Goal: Transaction & Acquisition: Purchase product/service

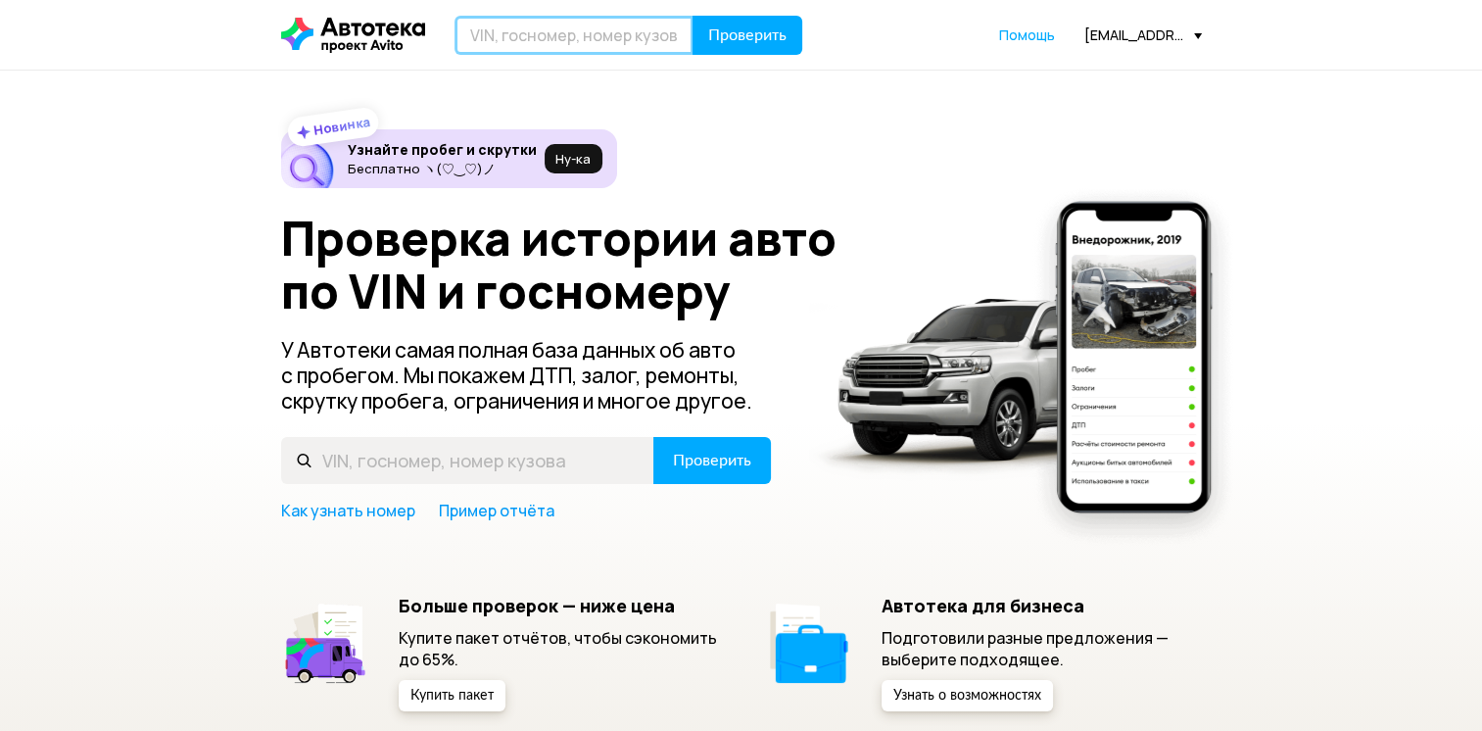
click at [615, 30] on input "text" at bounding box center [574, 35] width 239 height 39
paste input "[VEHICLE_IDENTIFICATION_NUMBER]"
type input "[VEHICLE_IDENTIFICATION_NUMBER]"
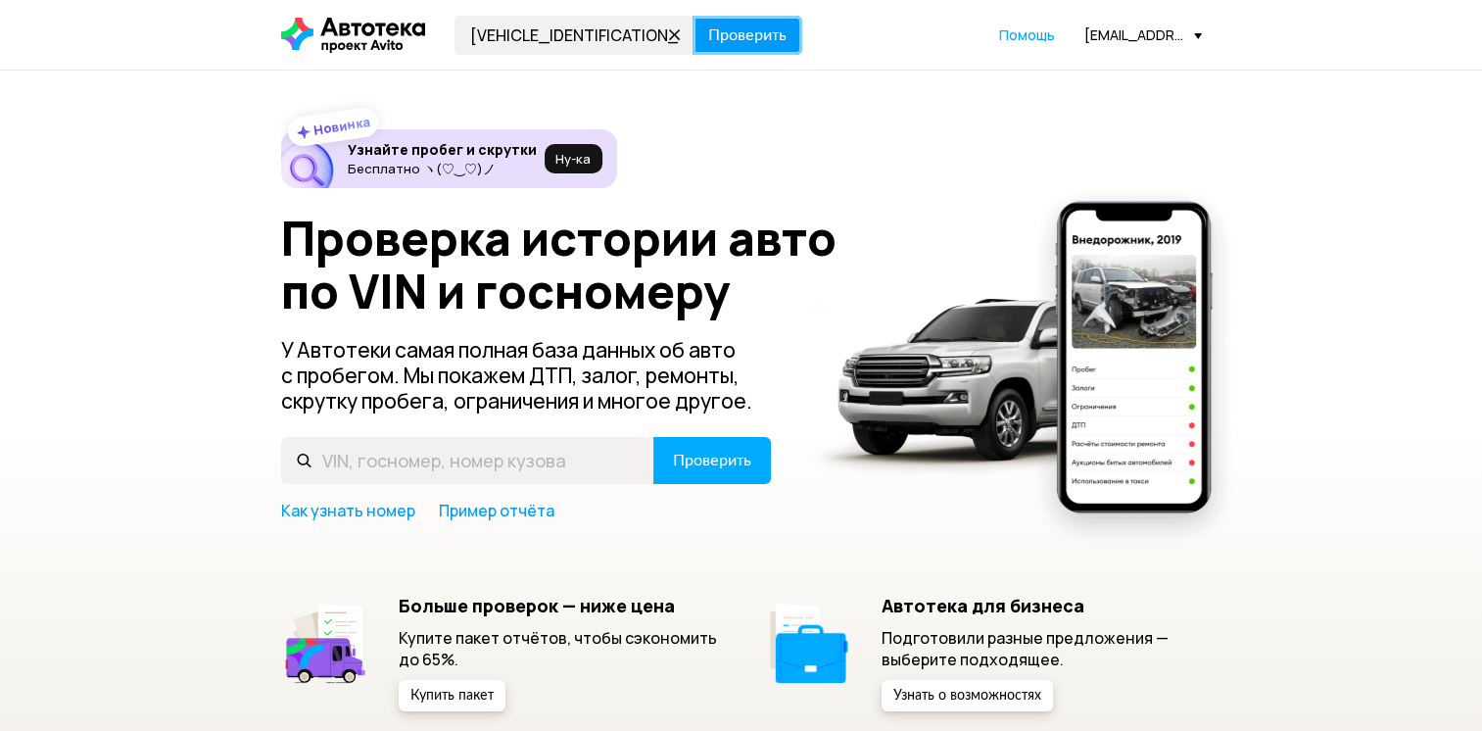
click at [738, 37] on span "Проверить" at bounding box center [747, 35] width 78 height 16
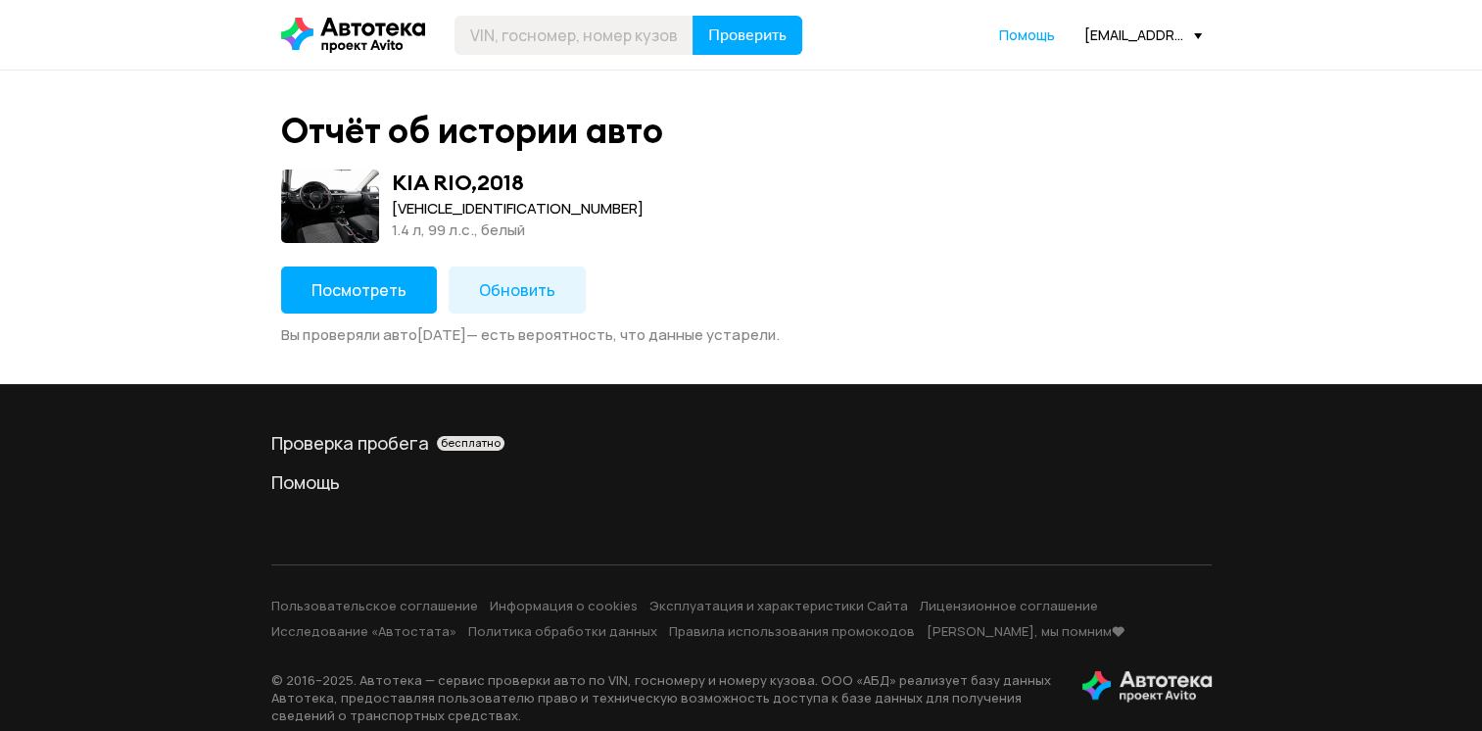
click at [404, 280] on button "Посмотреть" at bounding box center [359, 290] width 156 height 47
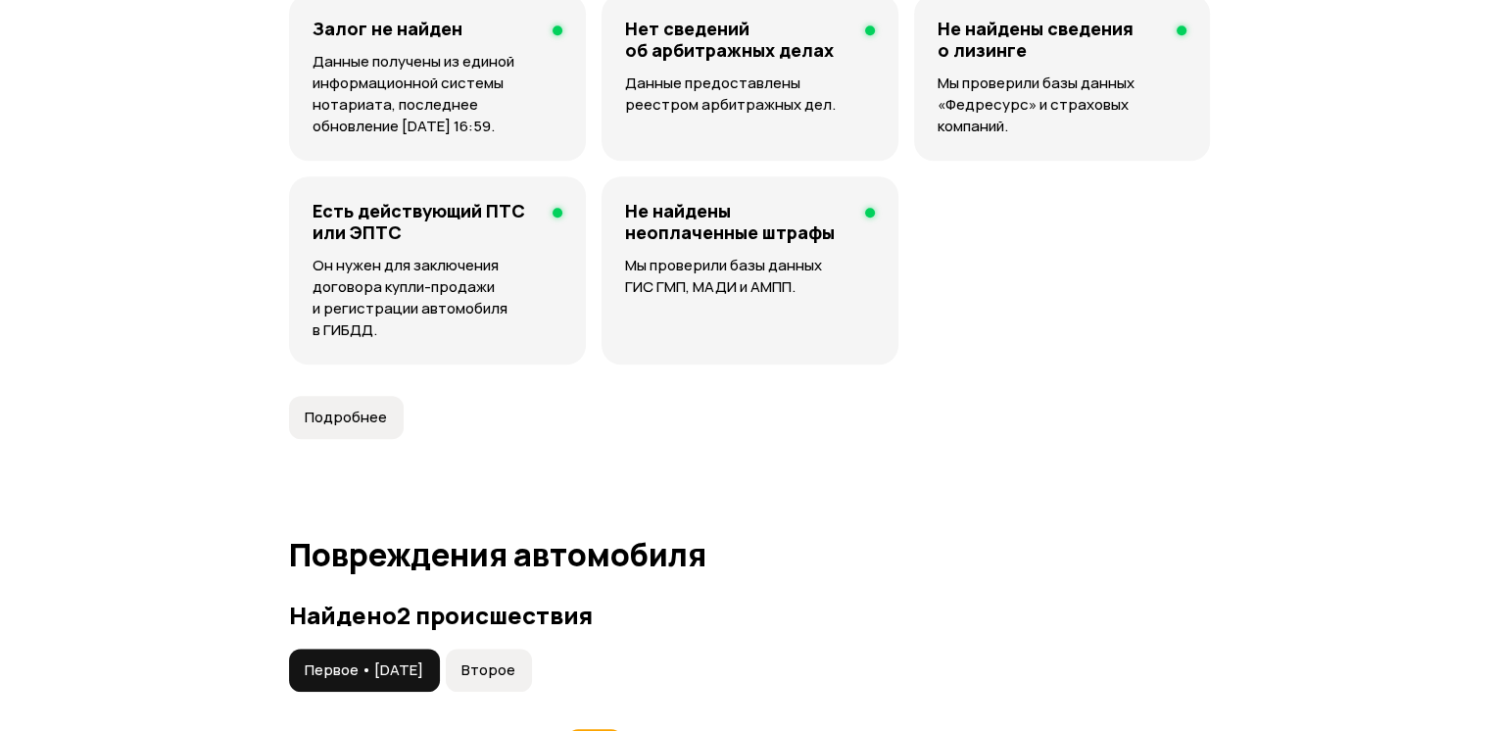
scroll to position [2254, 0]
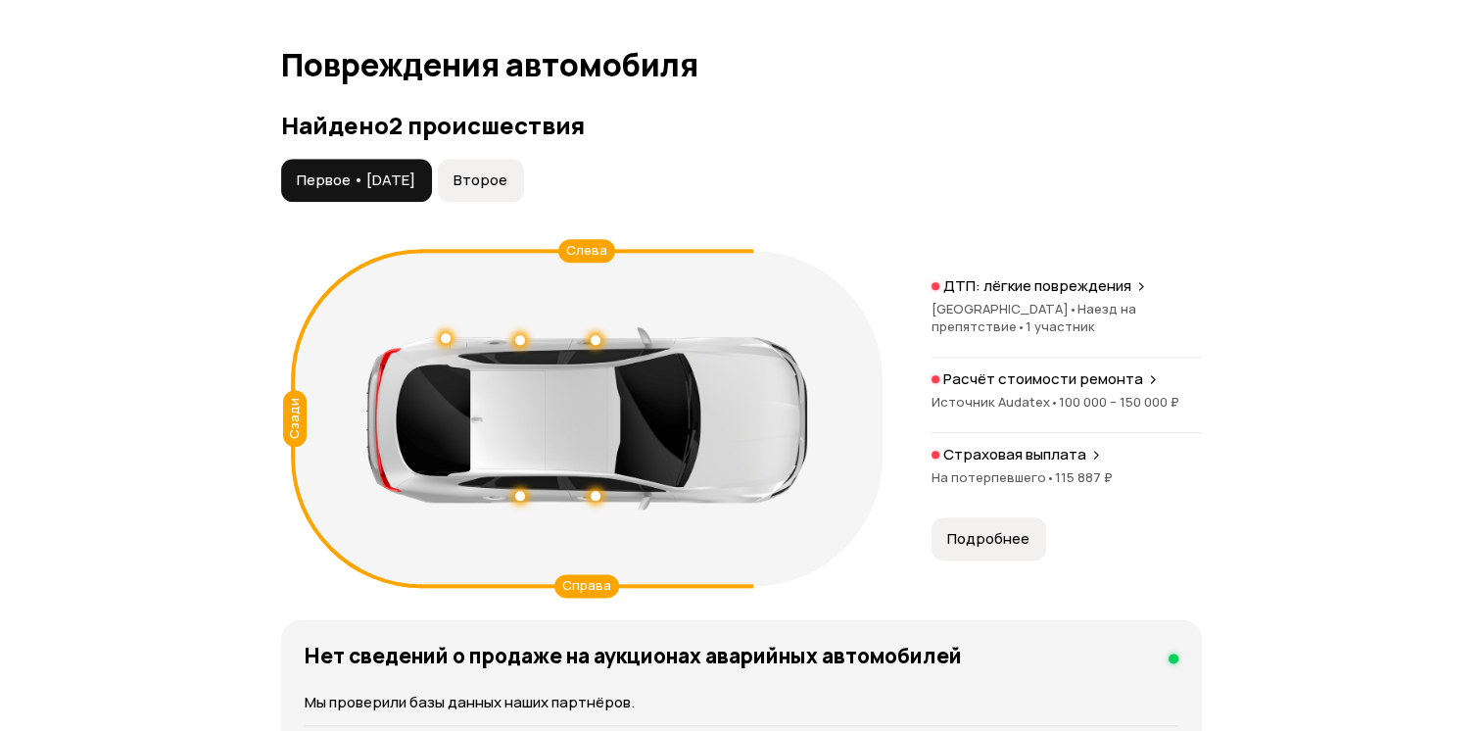
click at [1056, 376] on p "Расчёт стоимости ремонта" at bounding box center [1044, 379] width 200 height 20
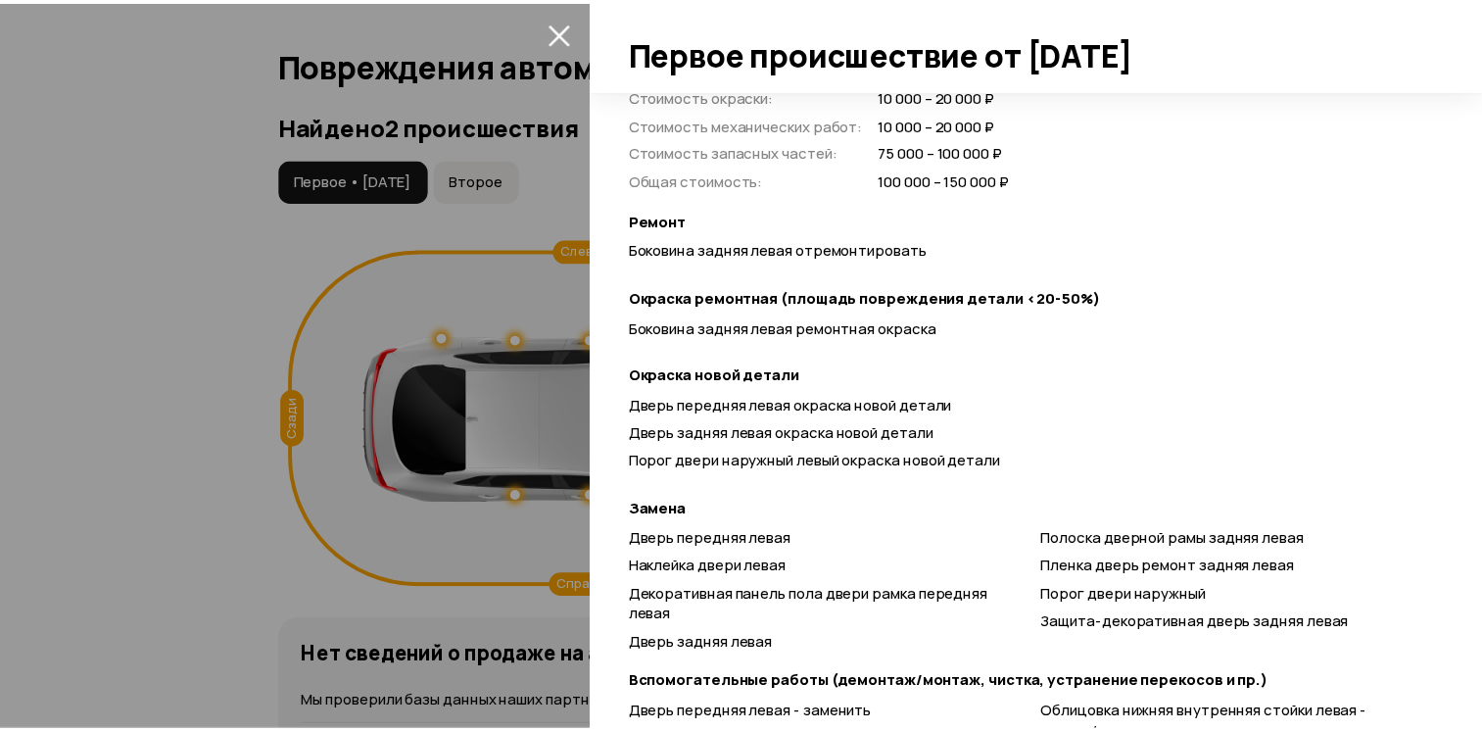
scroll to position [0, 0]
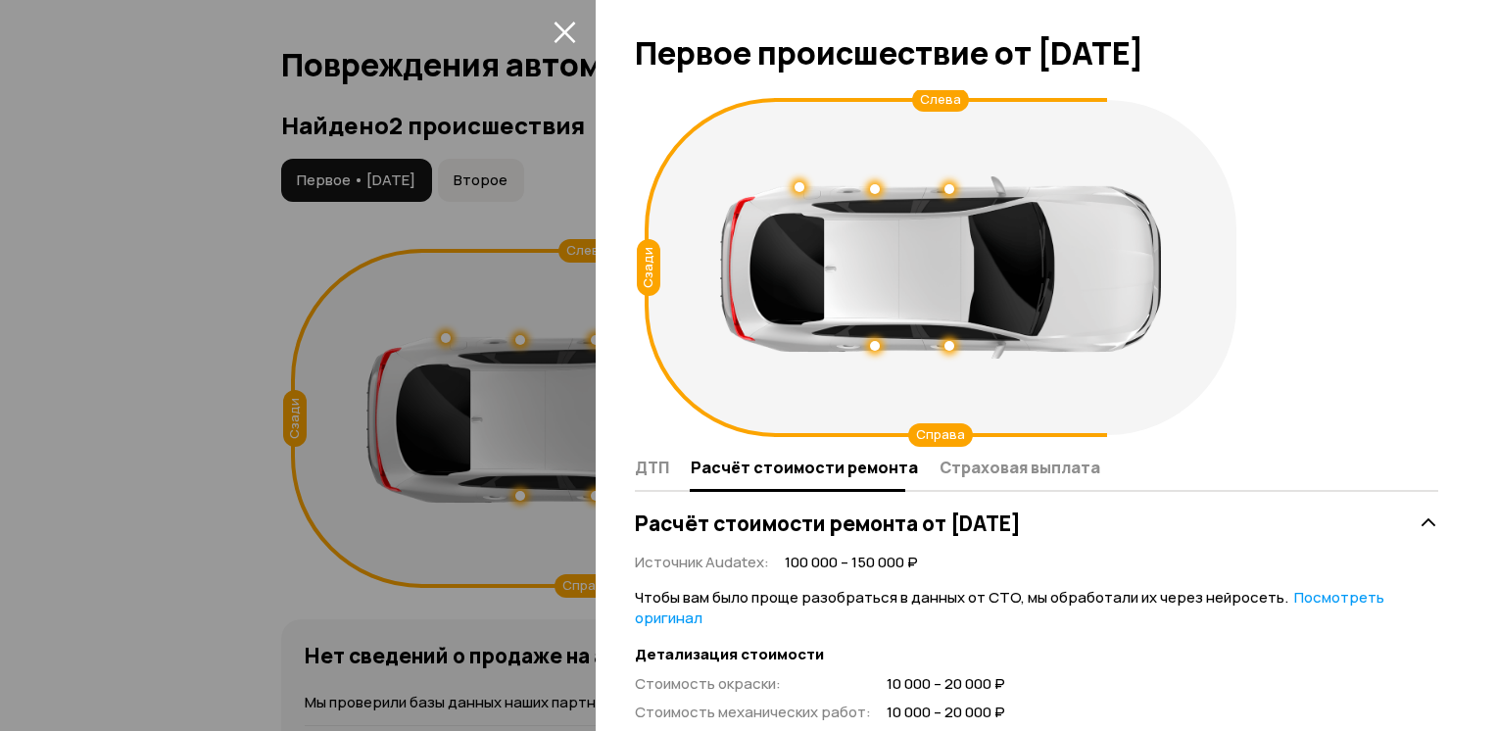
click at [568, 22] on icon "закрыть" at bounding box center [565, 32] width 23 height 23
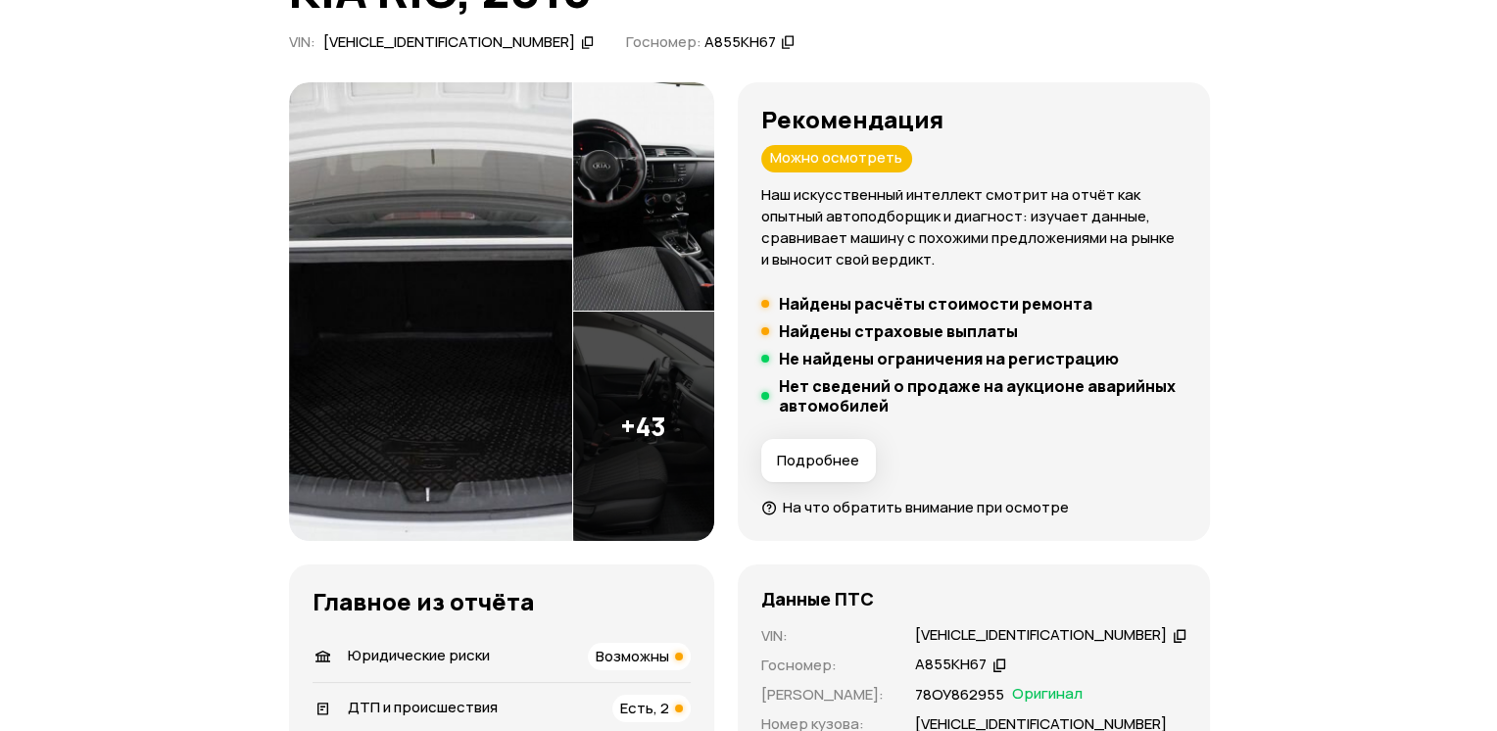
scroll to position [294, 0]
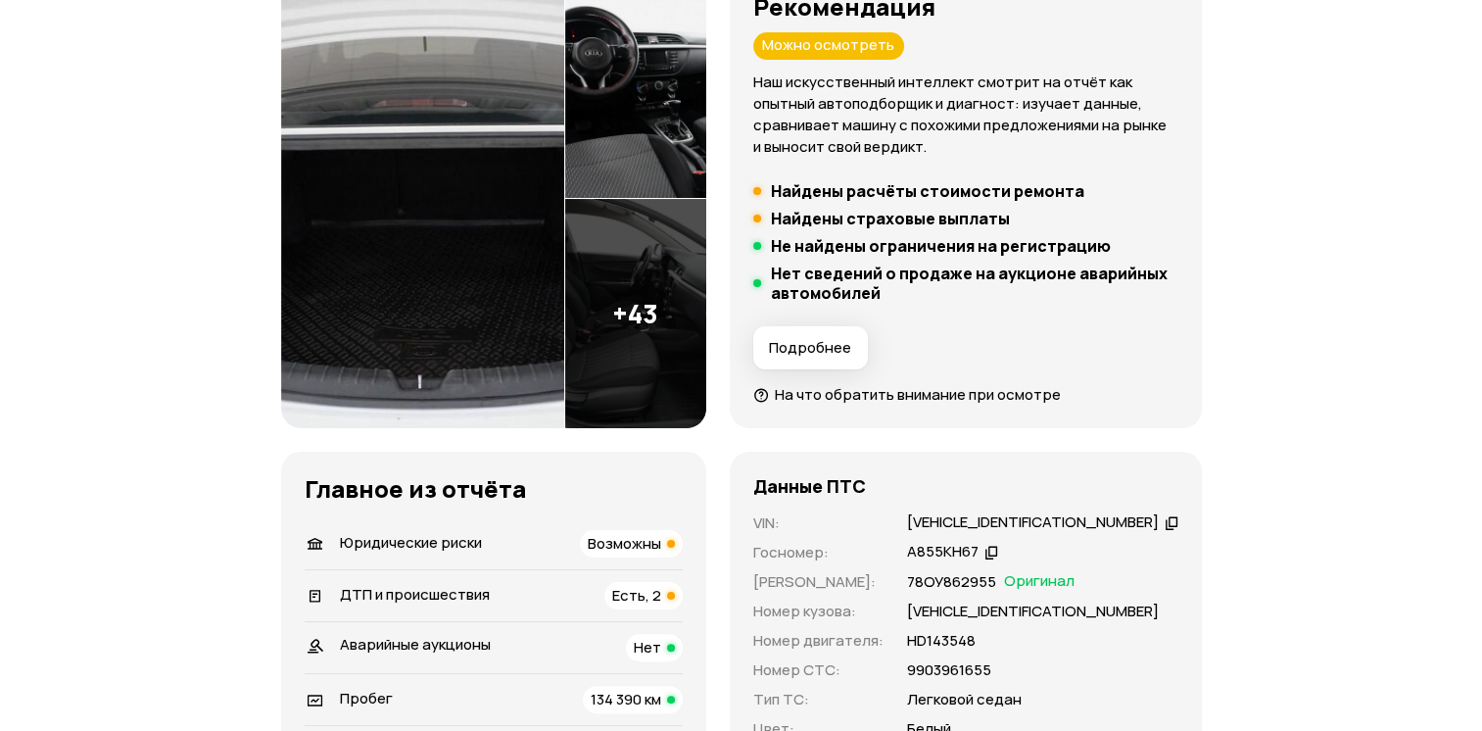
click at [647, 329] on img at bounding box center [635, 313] width 141 height 229
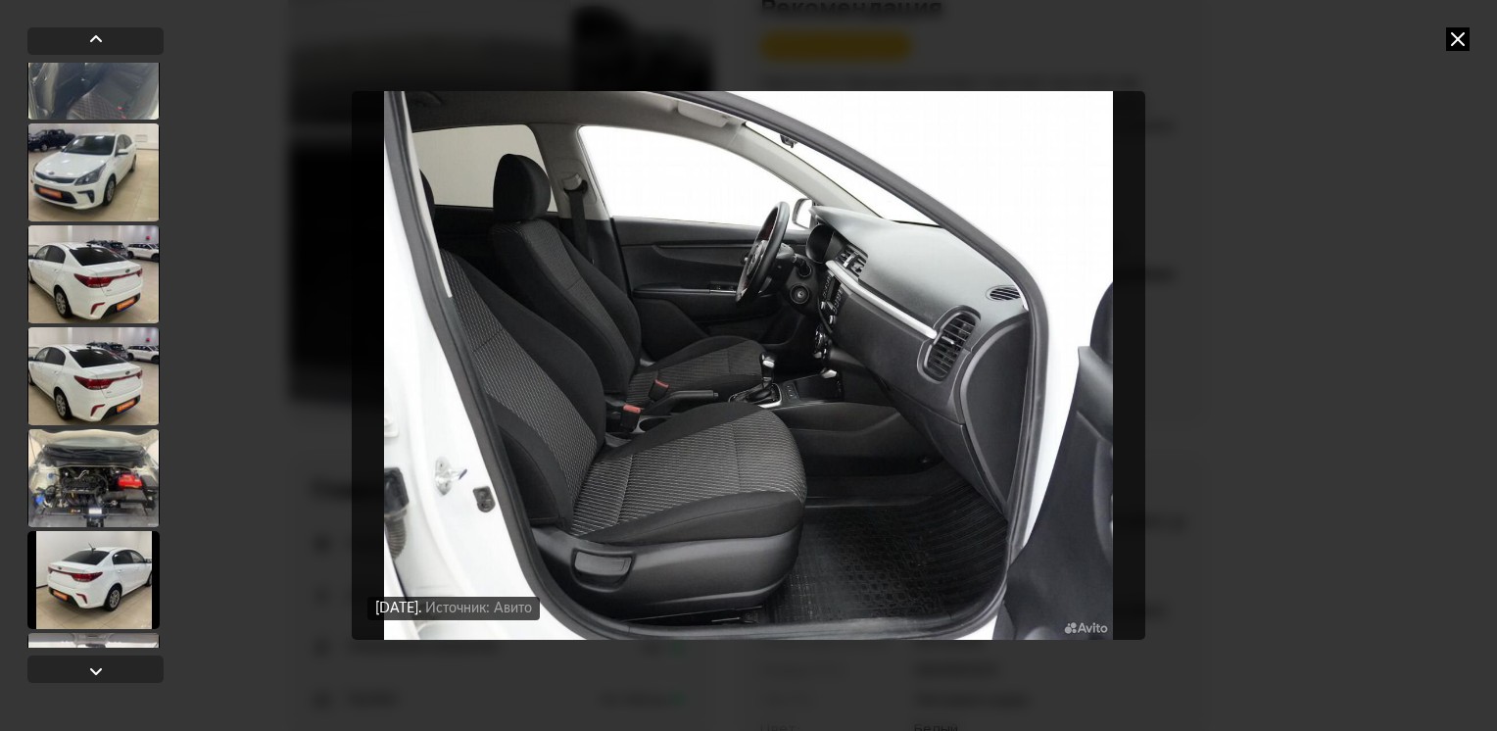
scroll to position [2841, 0]
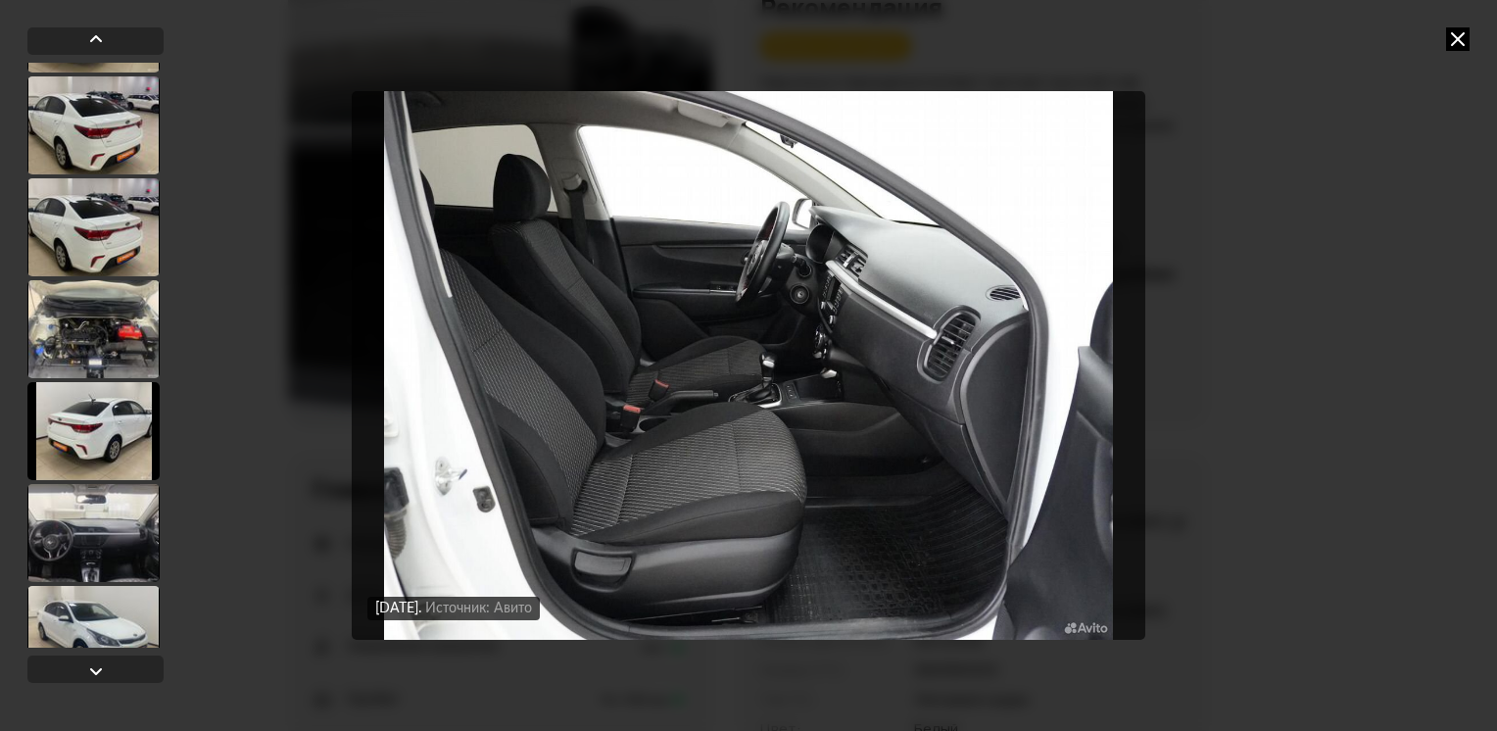
click at [119, 258] on div at bounding box center [93, 227] width 132 height 98
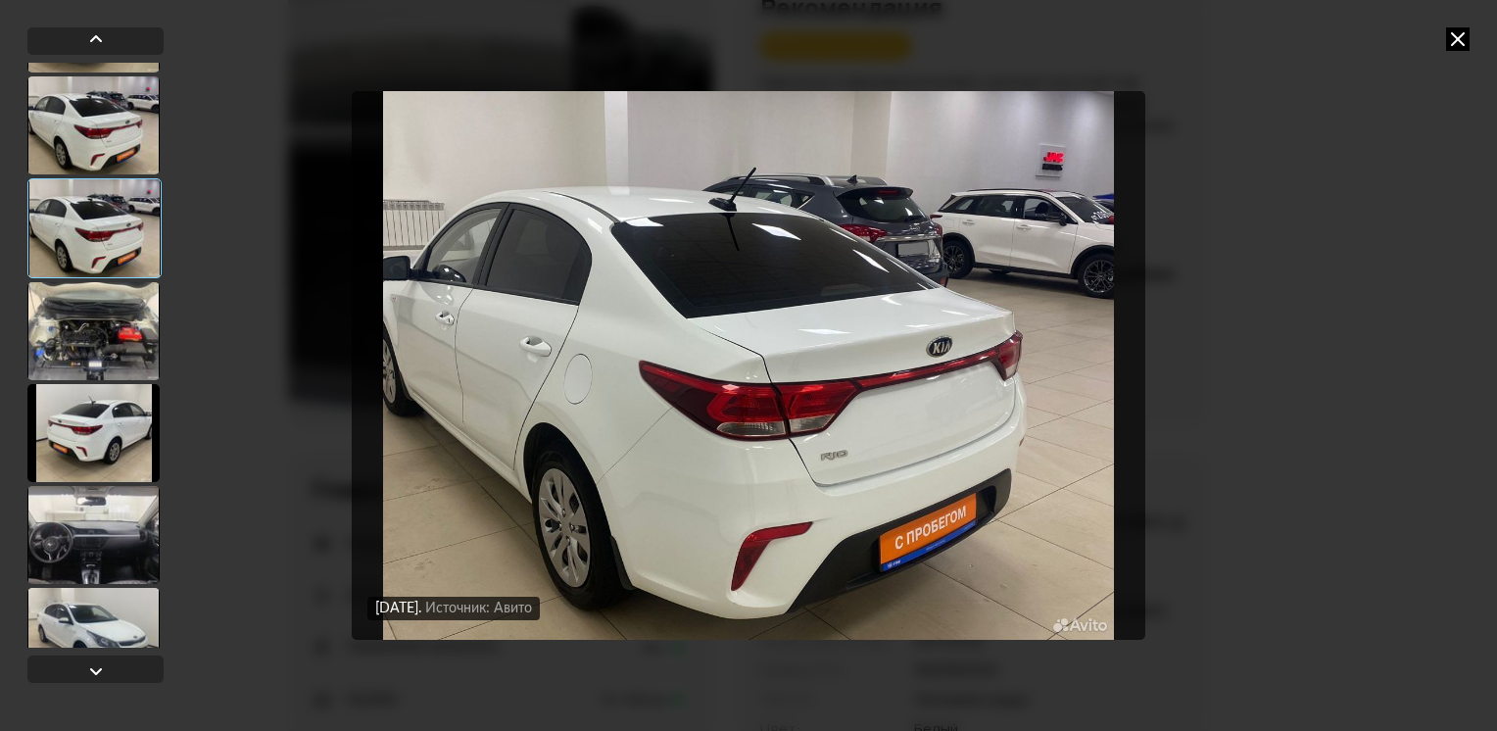
click at [116, 315] on div at bounding box center [93, 331] width 132 height 98
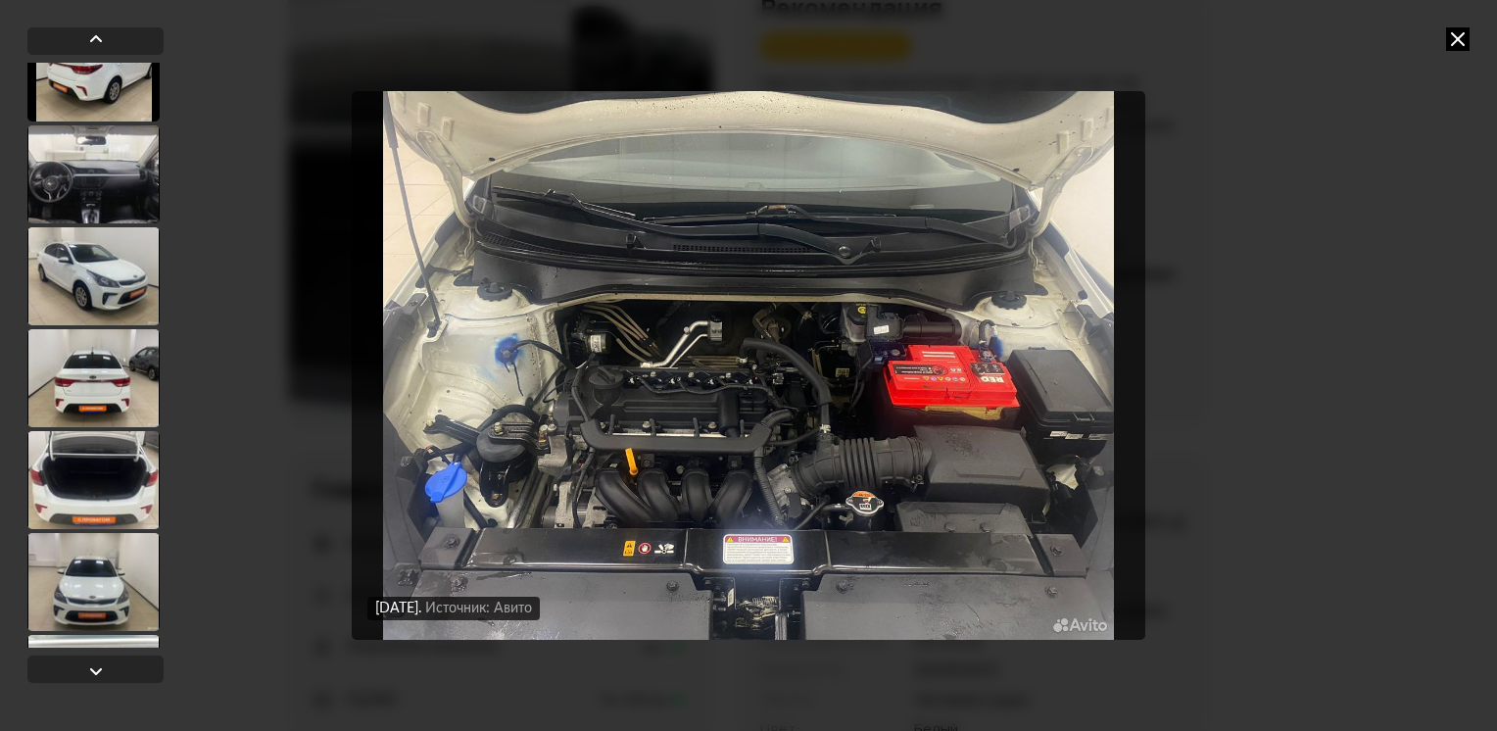
scroll to position [3231, 0]
